Goal: Task Accomplishment & Management: Manage account settings

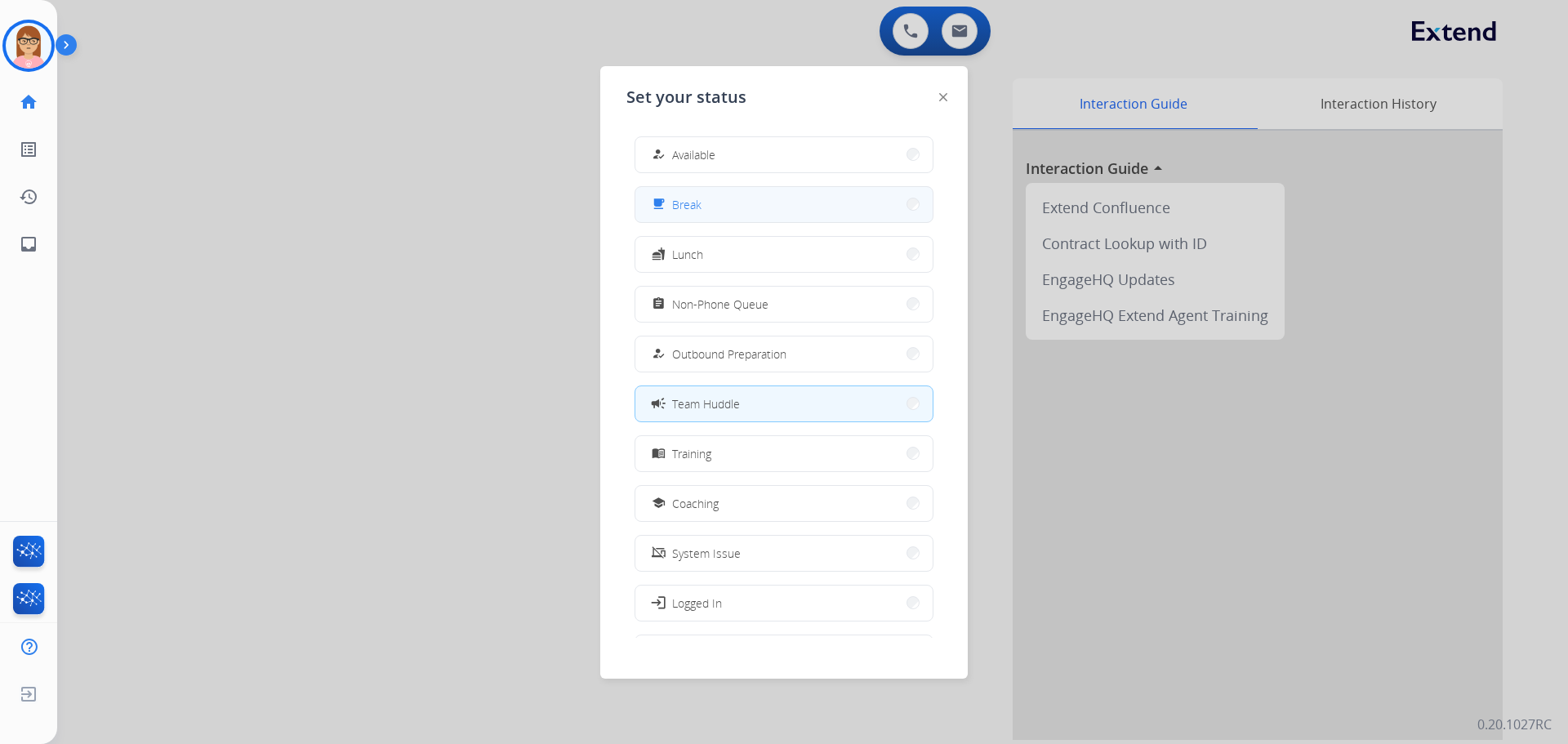
click at [765, 210] on button "free_breakfast Break" at bounding box center [784, 204] width 297 height 35
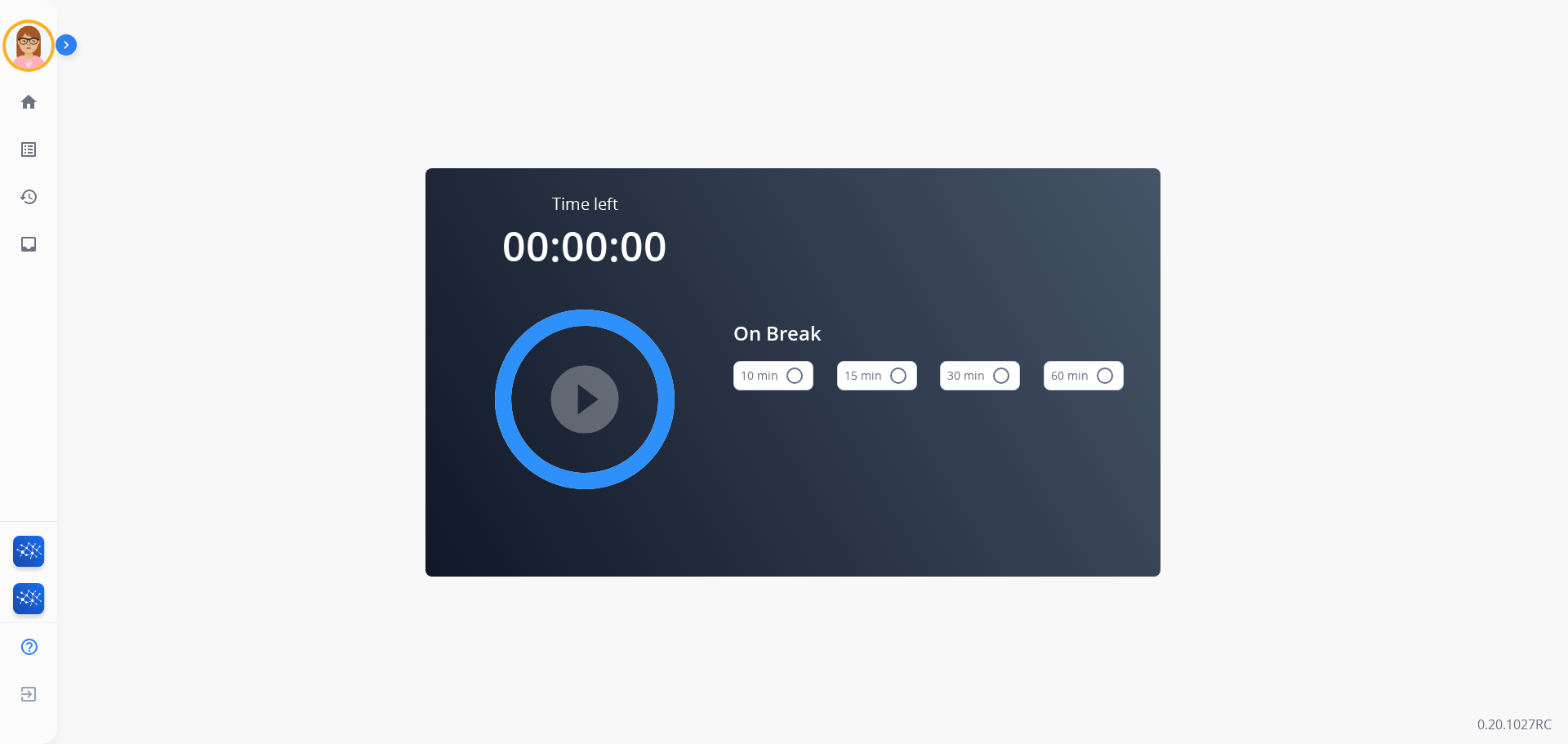
click at [781, 385] on button "10 min radio_button_unchecked" at bounding box center [774, 375] width 80 height 29
click at [594, 404] on mat-icon "play_circle_filled" at bounding box center [585, 399] width 20 height 20
click at [26, 42] on img at bounding box center [28, 46] width 46 height 46
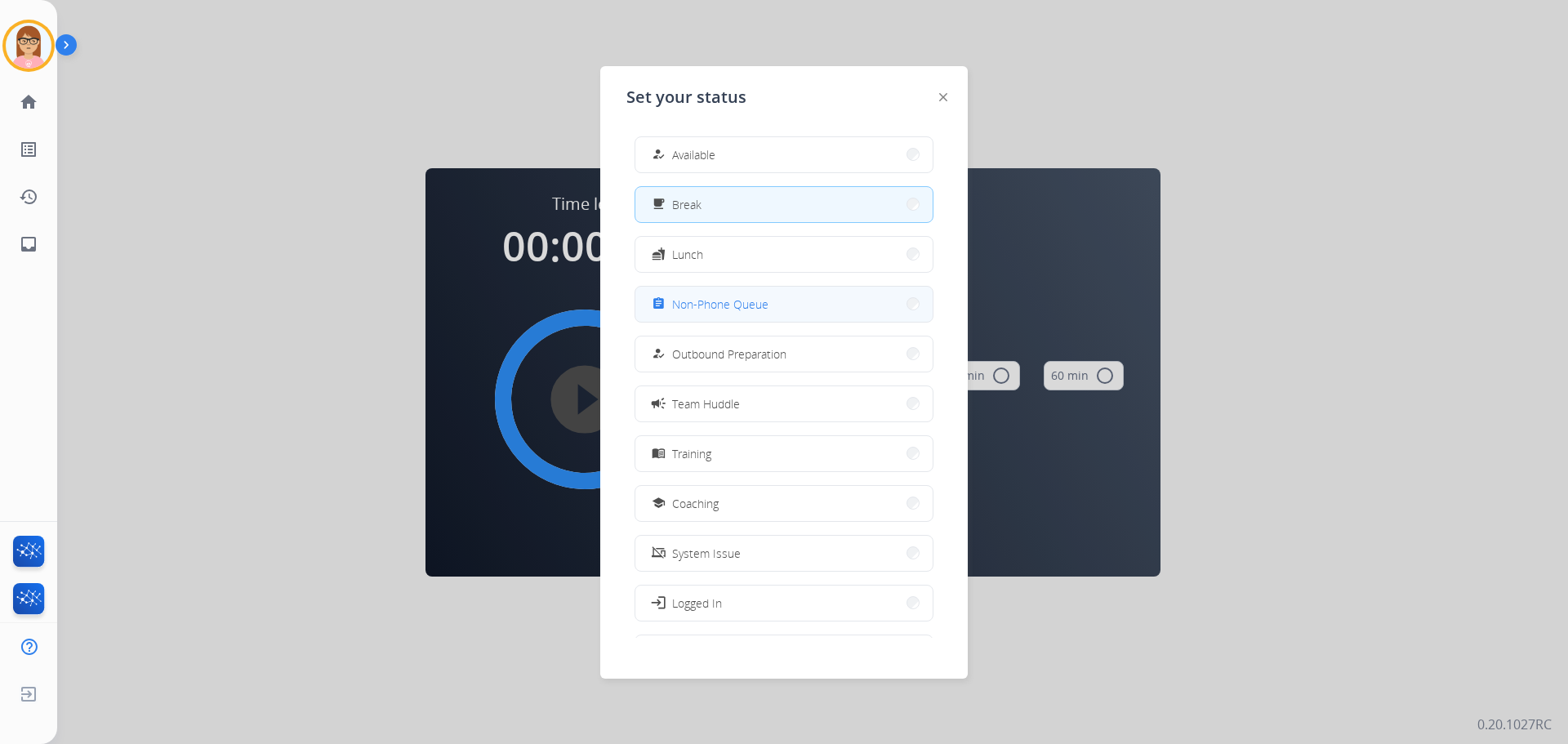
click at [716, 309] on span "Non-Phone Queue" at bounding box center [720, 304] width 96 height 17
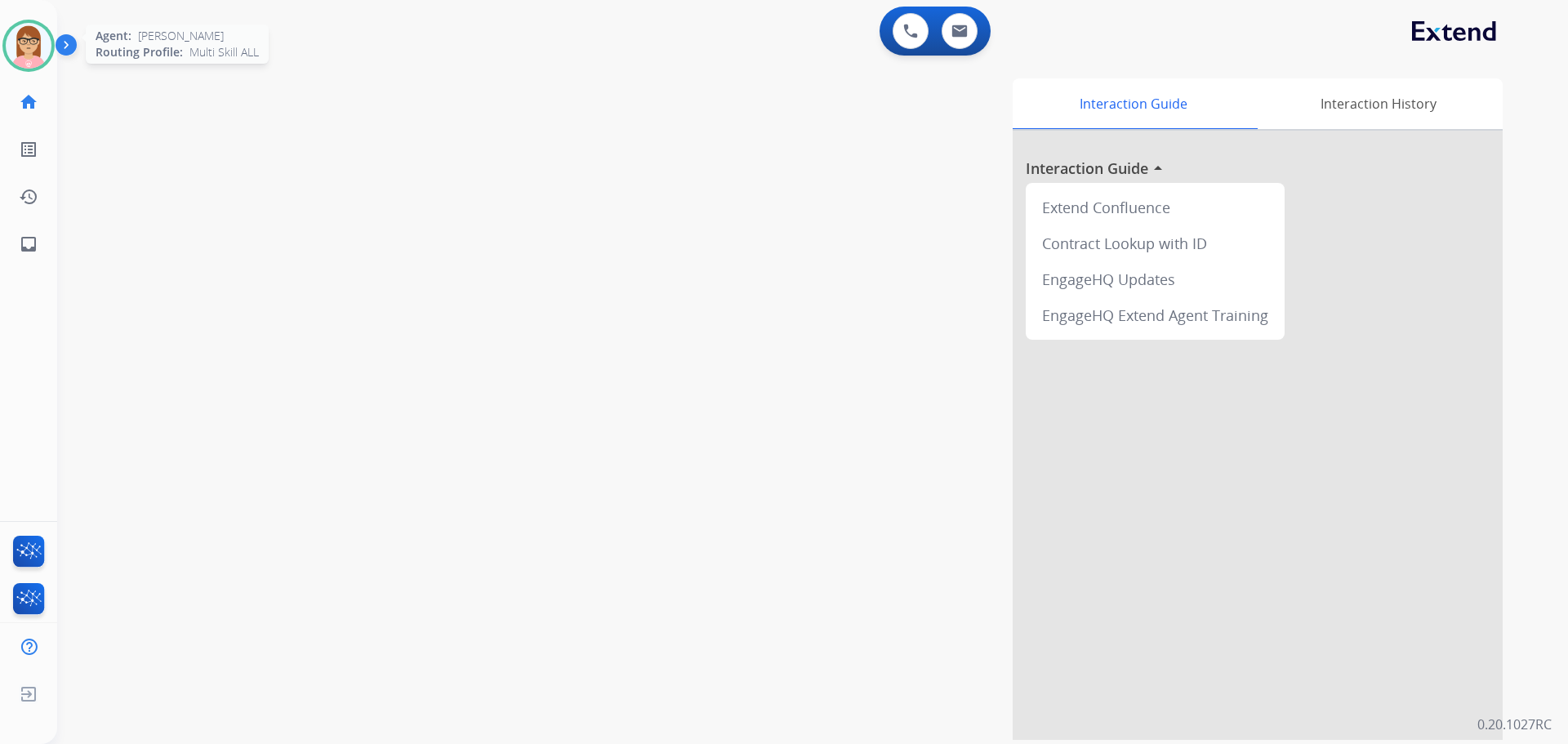
click at [27, 56] on img at bounding box center [28, 46] width 46 height 46
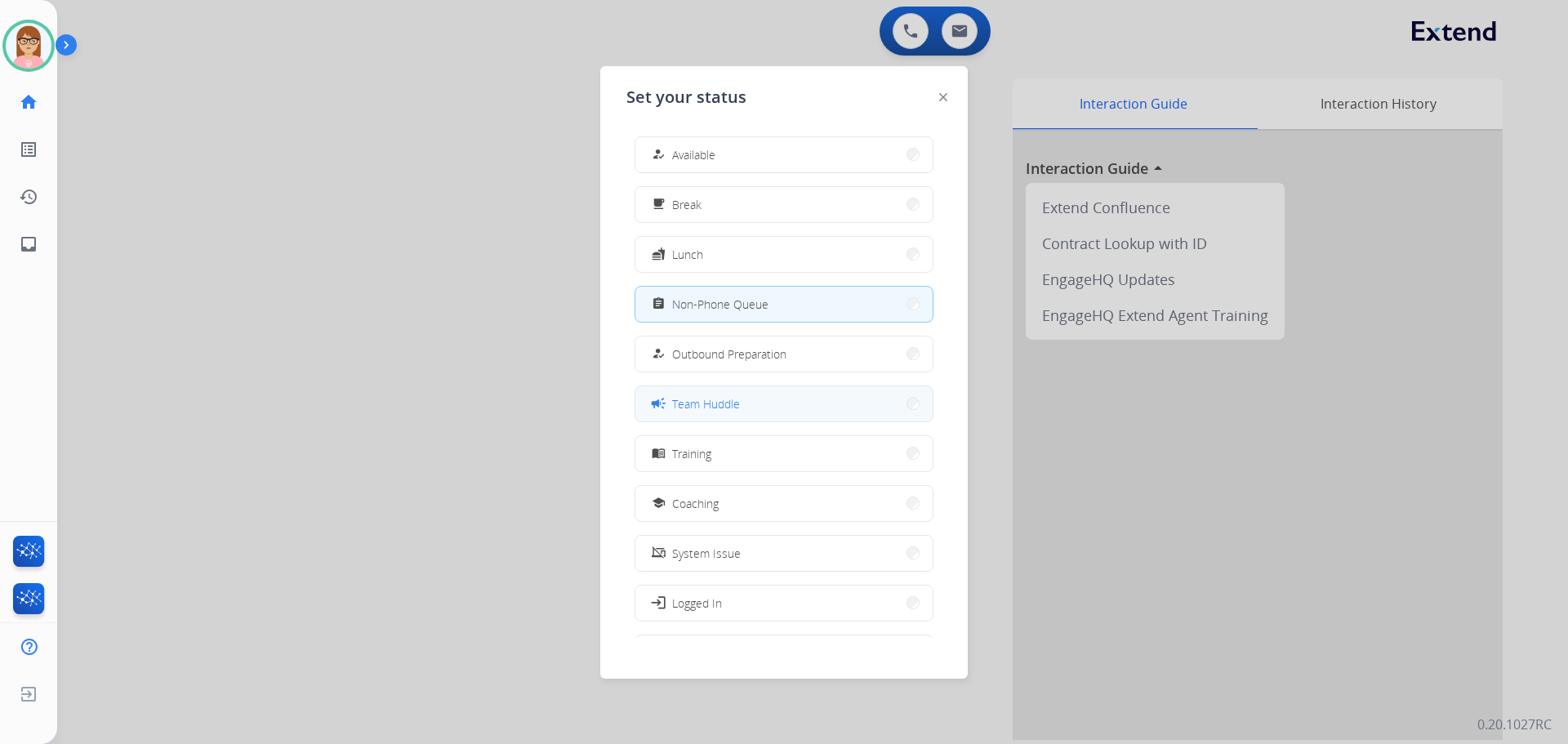
scroll to position [55, 0]
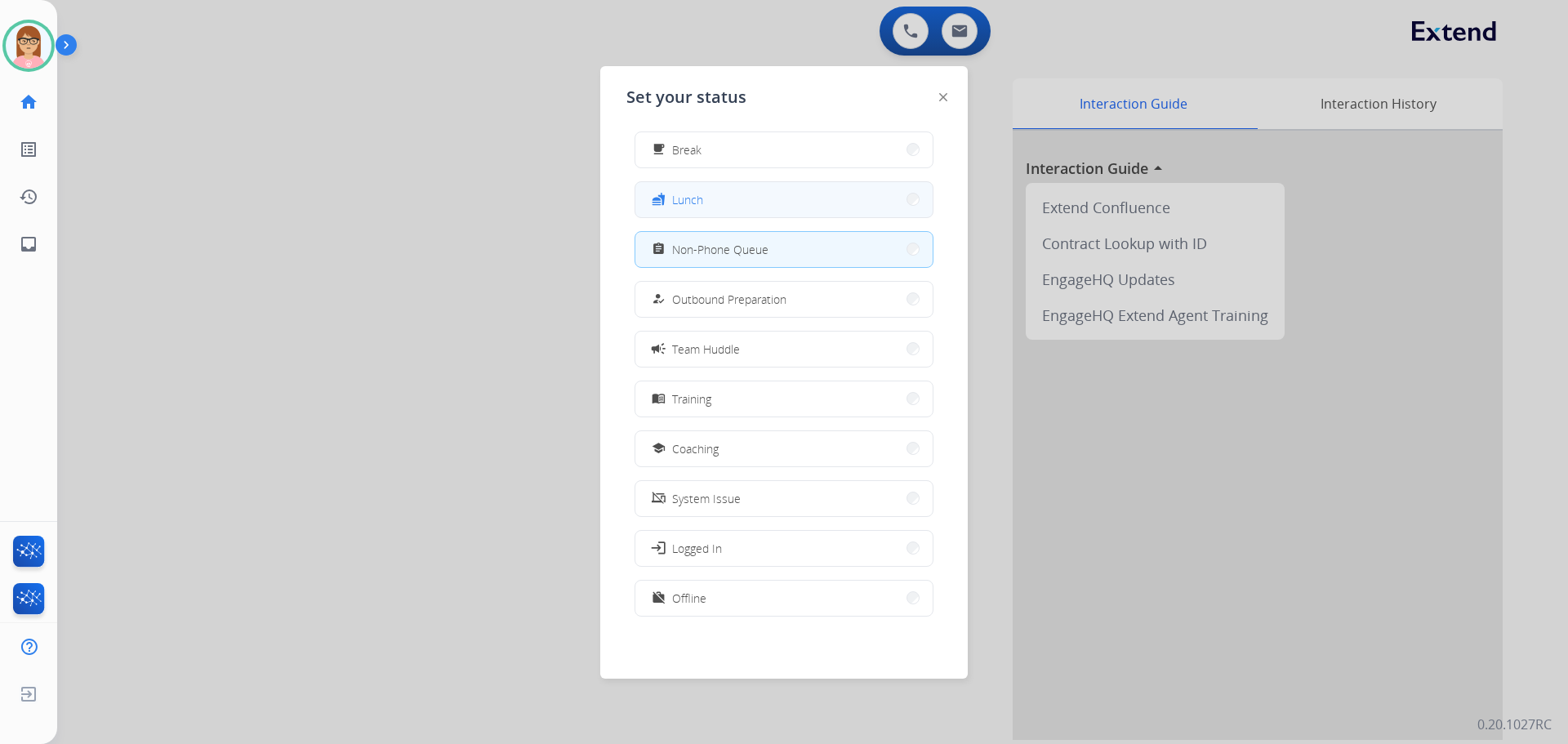
click at [813, 203] on button "fastfood Lunch" at bounding box center [784, 199] width 297 height 35
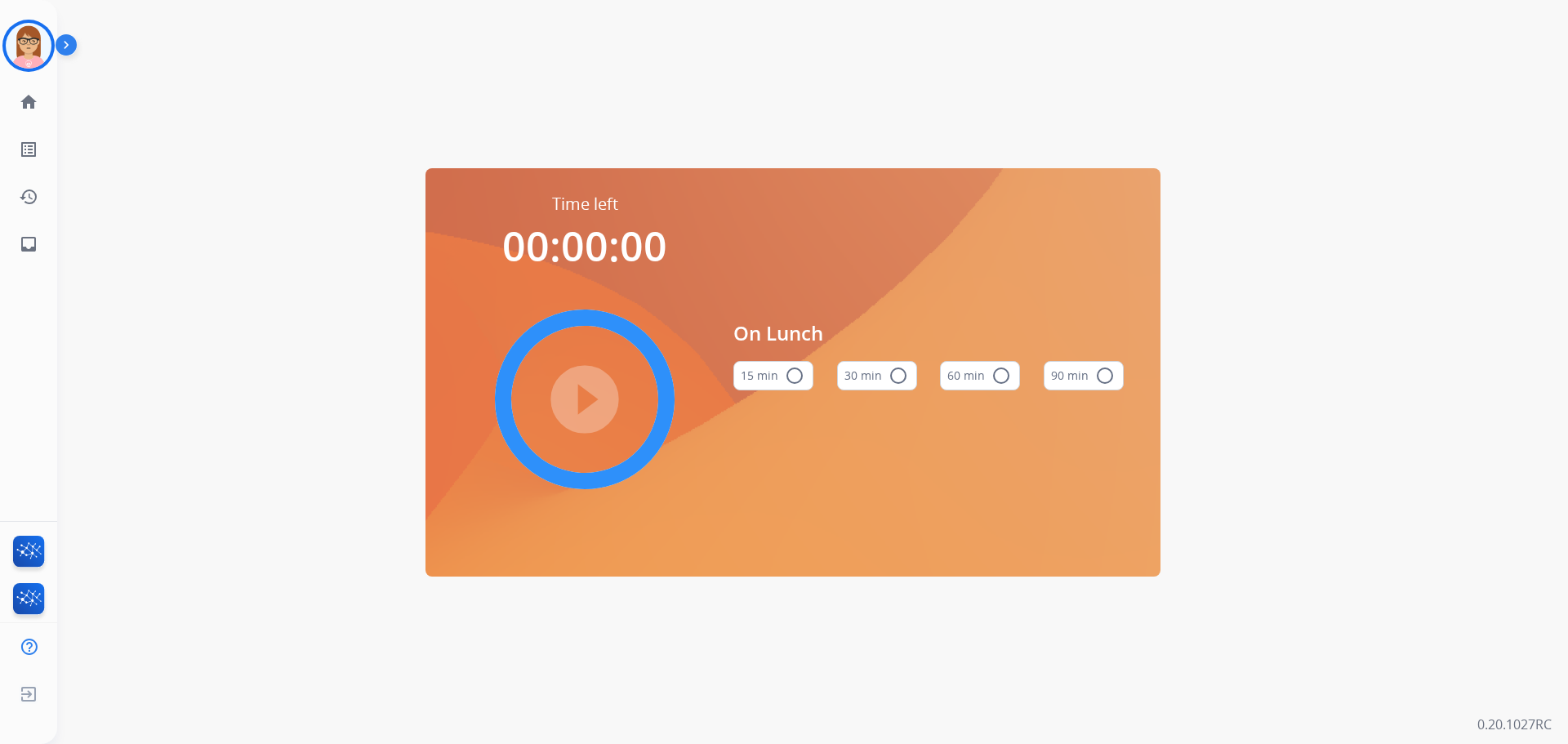
click at [977, 376] on button "60 min radio_button_unchecked" at bounding box center [980, 375] width 80 height 29
click at [579, 392] on mat-icon "play_circle_filled" at bounding box center [585, 399] width 20 height 20
